Goal: Task Accomplishment & Management: Manage account settings

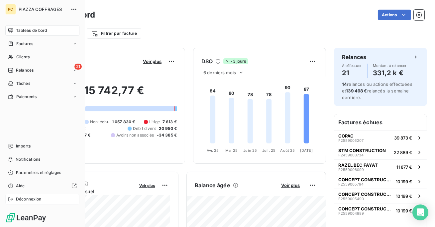
click at [27, 203] on div "Déconnexion" at bounding box center [42, 199] width 74 height 11
